Goal: Information Seeking & Learning: Stay updated

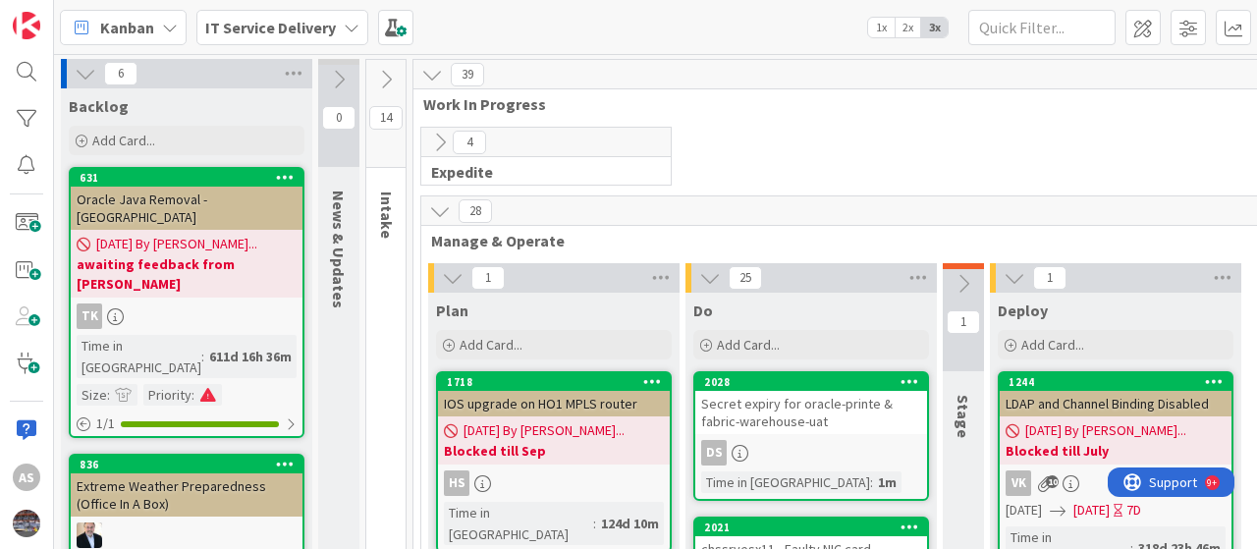
click at [346, 29] on icon at bounding box center [352, 28] width 16 height 16
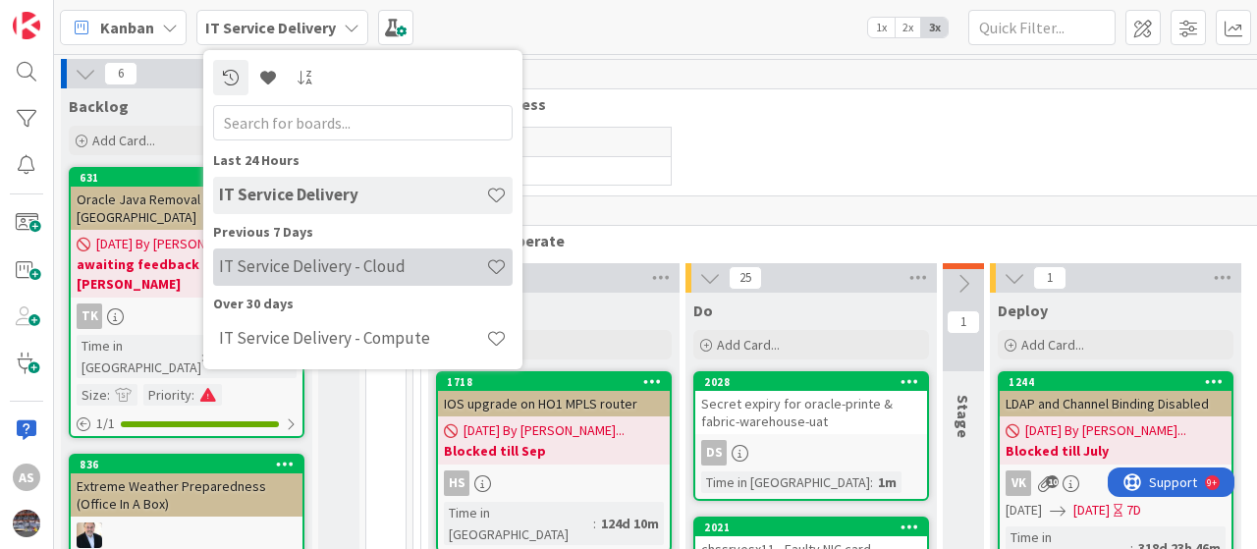
click at [314, 264] on h4 "IT Service Delivery - Cloud" at bounding box center [352, 266] width 267 height 20
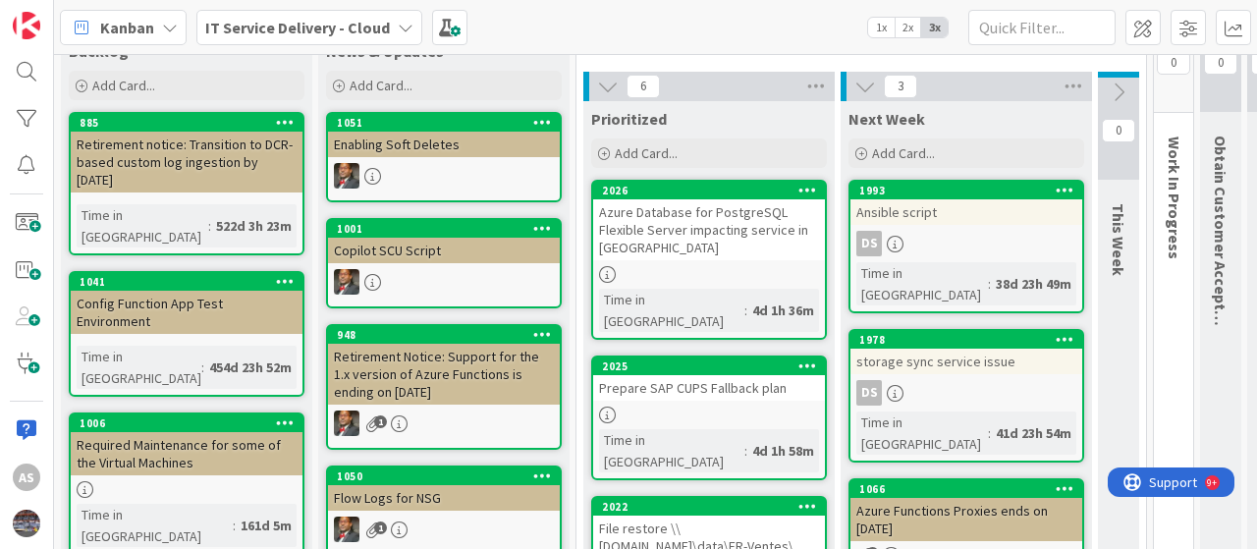
scroll to position [98, 0]
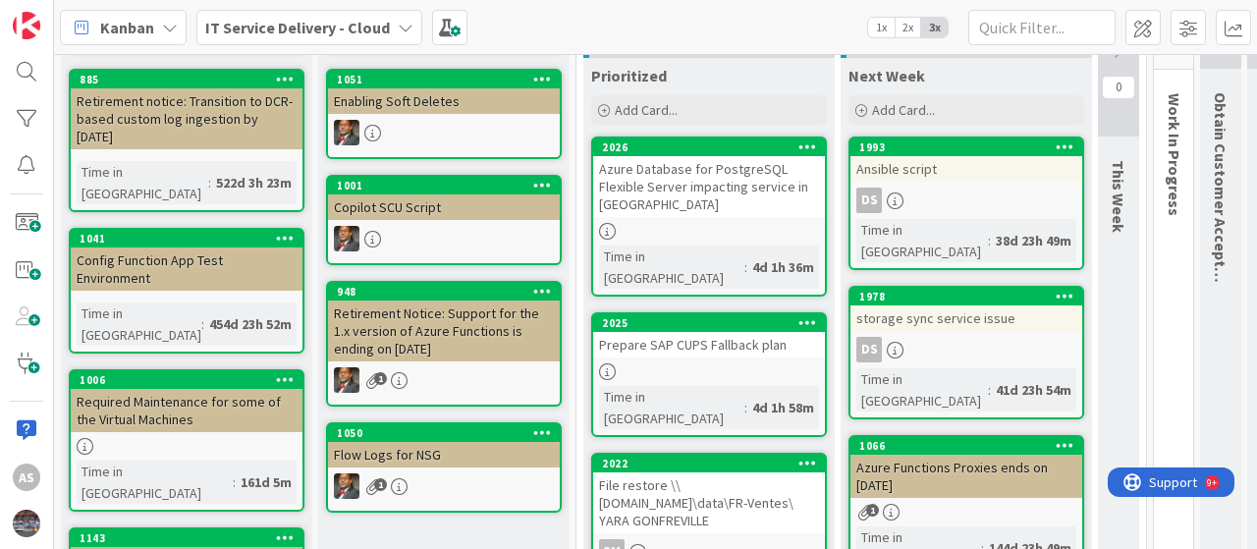
click at [691, 193] on div "Azure Database for PostgreSQL Flexible Server impacting service in [GEOGRAPHIC_…" at bounding box center [709, 186] width 232 height 61
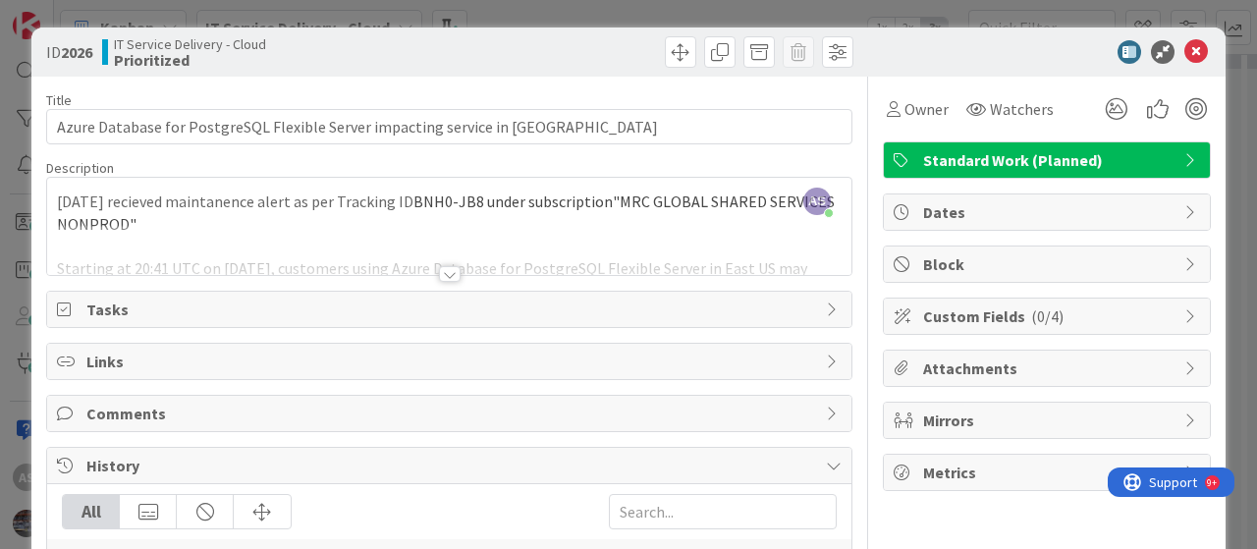
scroll to position [98, 0]
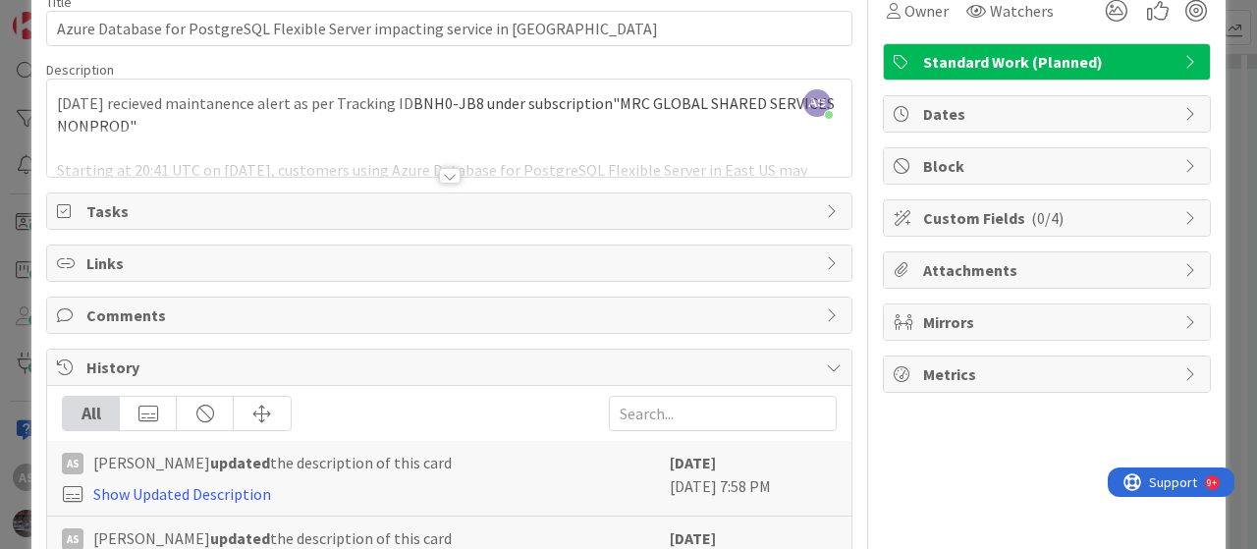
click at [284, 128] on div at bounding box center [449, 152] width 804 height 50
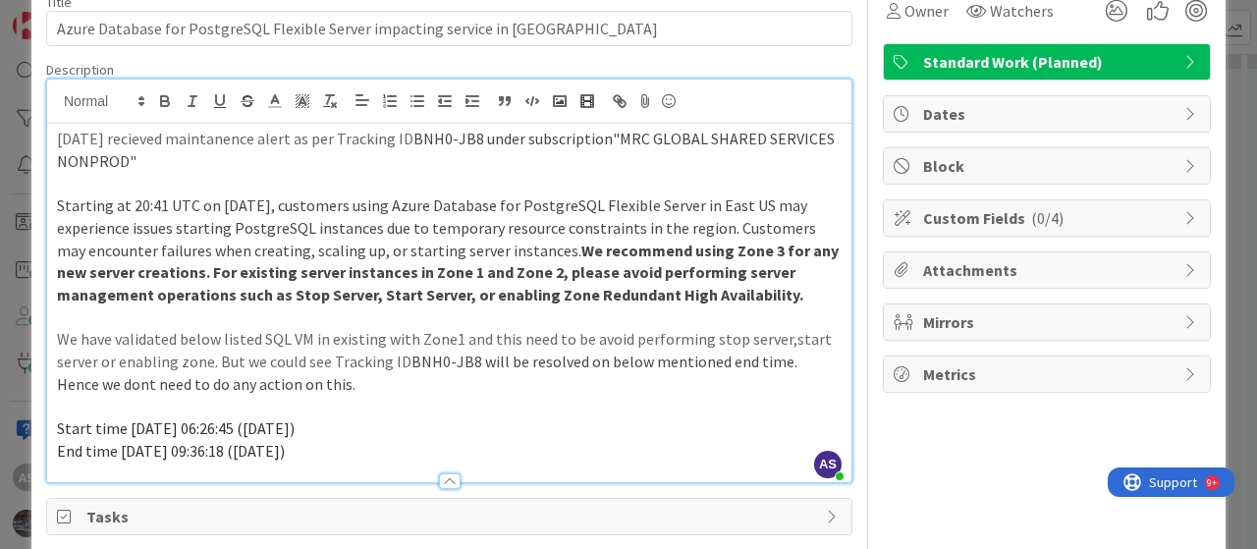
scroll to position [0, 0]
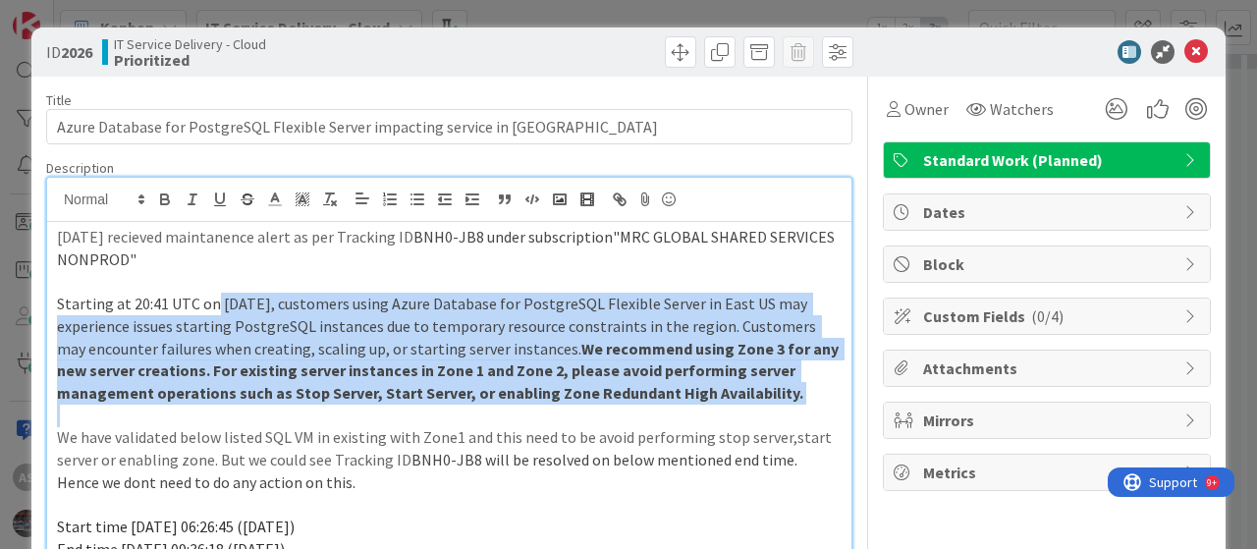
drag, startPoint x: 210, startPoint y: 298, endPoint x: 821, endPoint y: 410, distance: 621.1
click at [821, 410] on div "[DATE] recieved maintanence alert as per Tracking ID BNH0-JB8 under subscriptio…" at bounding box center [449, 401] width 804 height 358
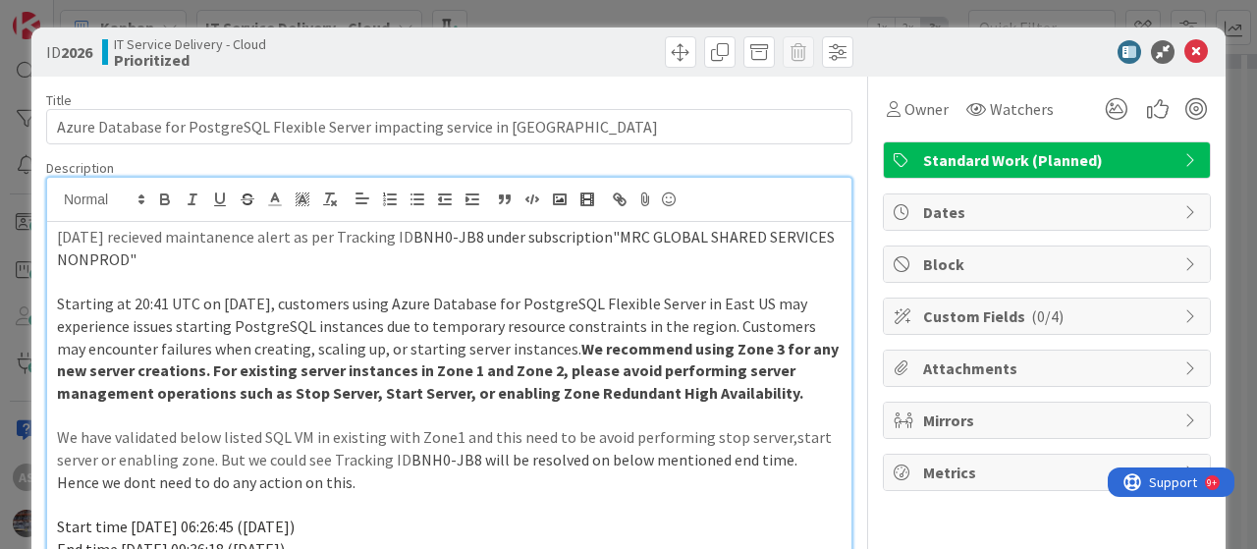
click at [359, 250] on p "[DATE] recieved maintanence alert as per Tracking ID BNH0-JB8 under subscriptio…" at bounding box center [449, 248] width 785 height 44
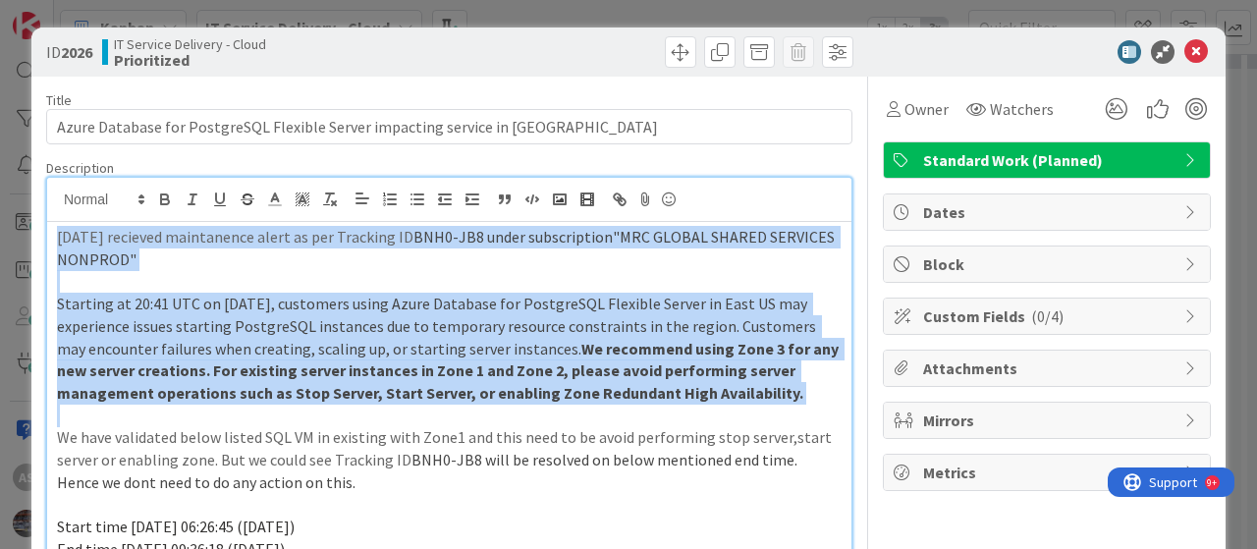
drag, startPoint x: 54, startPoint y: 236, endPoint x: 801, endPoint y: 409, distance: 767.2
click at [801, 409] on div "[DATE] recieved maintanence alert as per Tracking ID BNH0-JB8 under subscriptio…" at bounding box center [449, 401] width 804 height 358
click at [327, 266] on p "[DATE] recieved maintanence alert as per Tracking ID BNH0-JB8 under subscriptio…" at bounding box center [449, 248] width 785 height 44
